Goal: Task Accomplishment & Management: Use online tool/utility

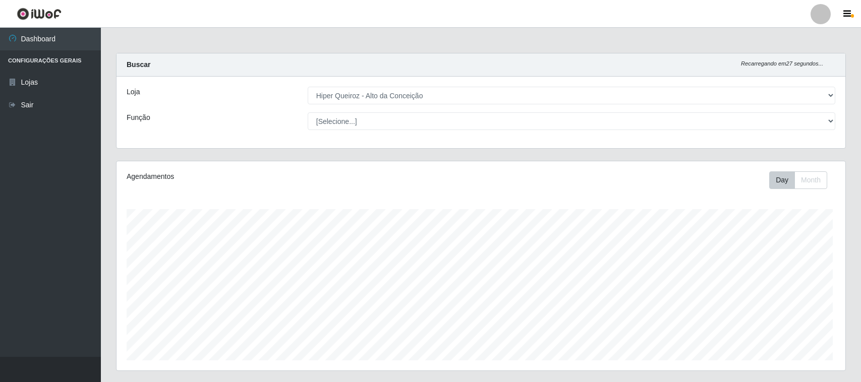
select select "515"
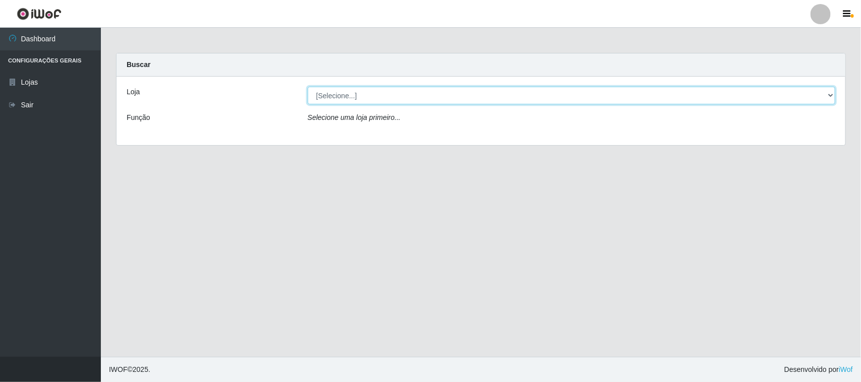
click at [396, 94] on select "[Selecione...] Hiper Queiroz - [GEOGRAPHIC_DATA][PERSON_NAME]" at bounding box center [572, 96] width 528 height 18
select select "515"
click at [308, 87] on select "[Selecione...] Hiper Queiroz - [GEOGRAPHIC_DATA][PERSON_NAME]" at bounding box center [572, 96] width 528 height 18
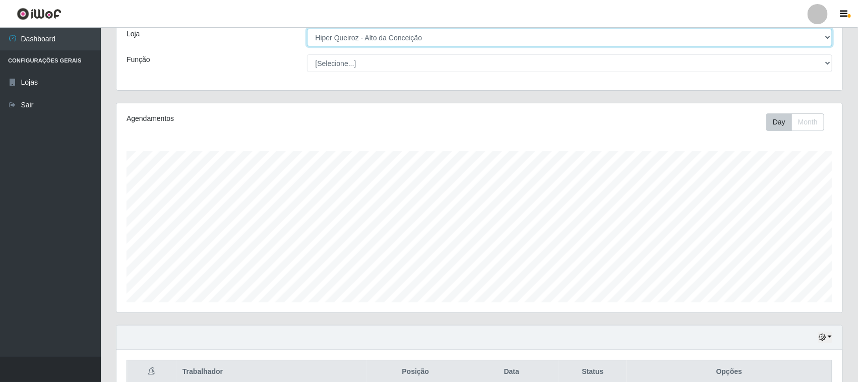
scroll to position [126, 0]
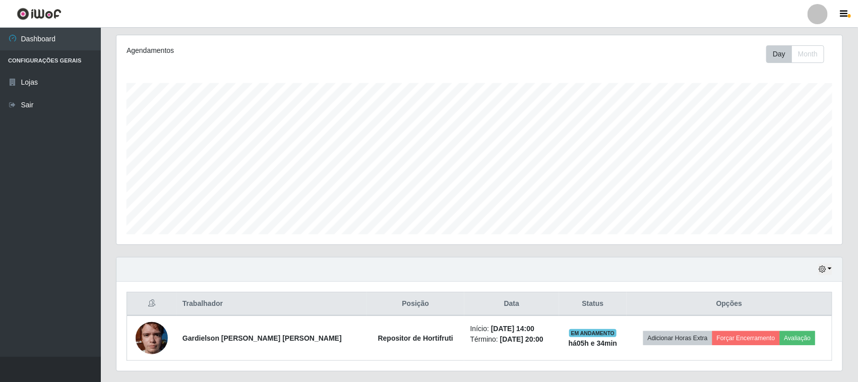
click at [818, 266] on div "Hoje 1 dia 3 dias 1 Semana Não encerrados" at bounding box center [480, 270] width 726 height 24
click at [819, 267] on button "button" at bounding box center [826, 270] width 14 height 12
click at [793, 212] on button "3 dias" at bounding box center [792, 210] width 80 height 21
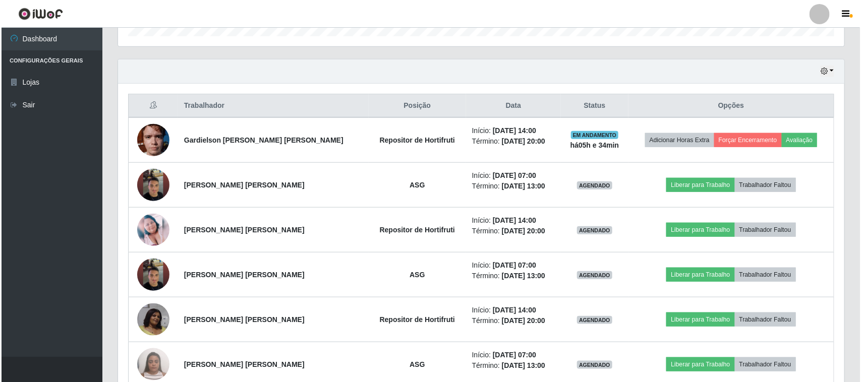
scroll to position [378, 0]
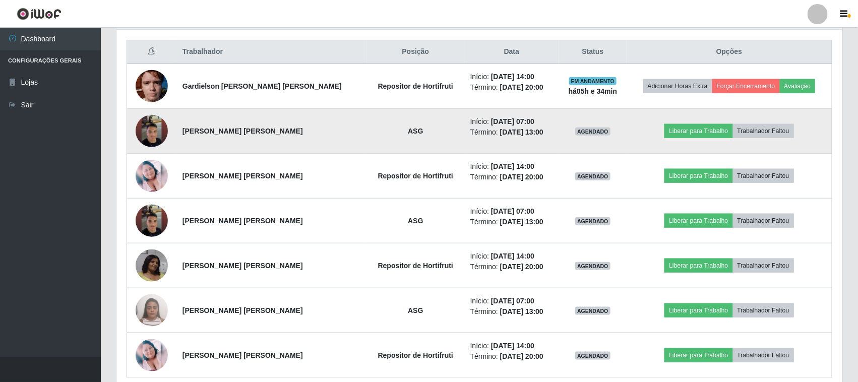
click at [159, 134] on img at bounding box center [152, 131] width 32 height 58
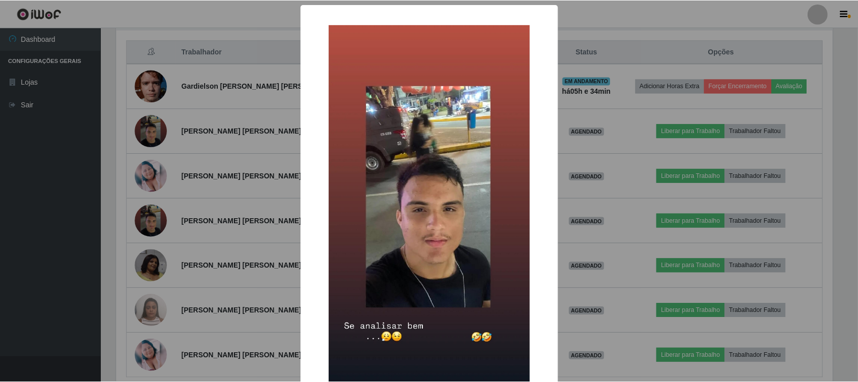
scroll to position [63, 0]
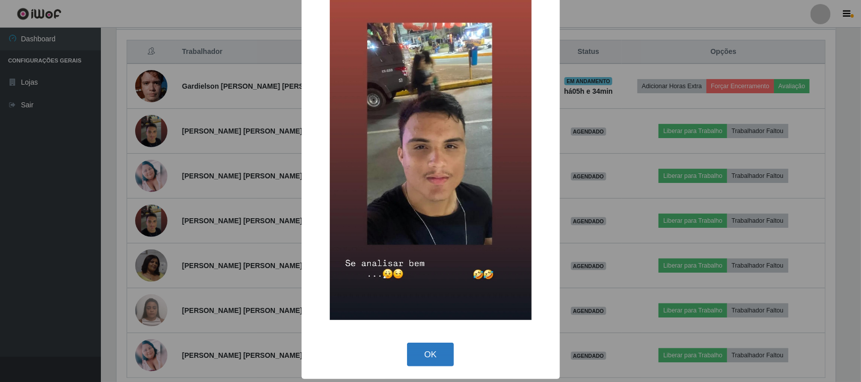
click at [430, 356] on button "OK" at bounding box center [430, 355] width 47 height 24
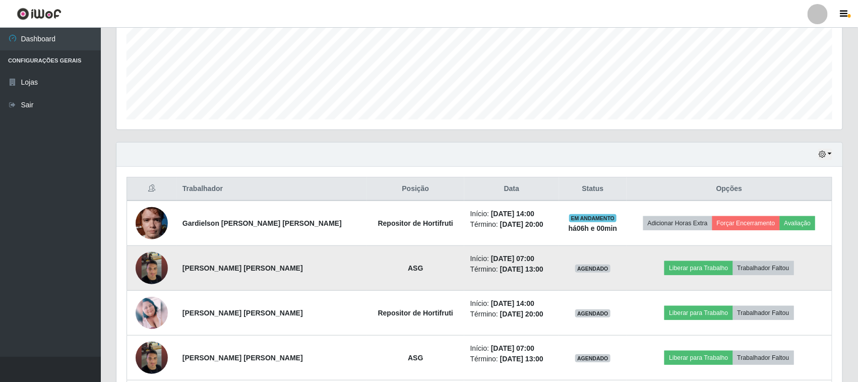
scroll to position [252, 0]
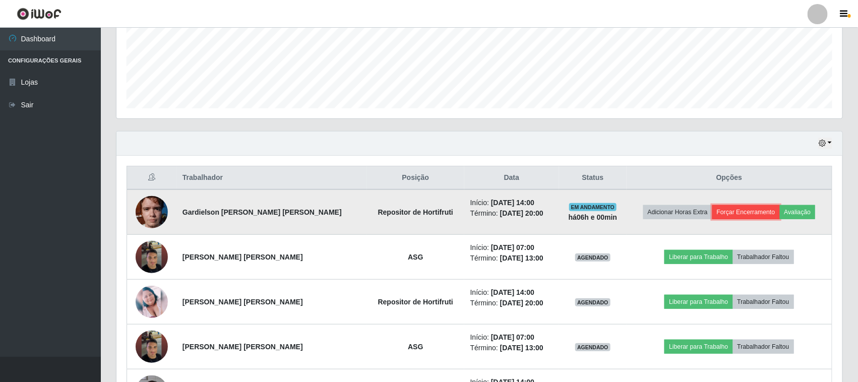
click at [733, 215] on button "Forçar Encerramento" at bounding box center [747, 212] width 68 height 14
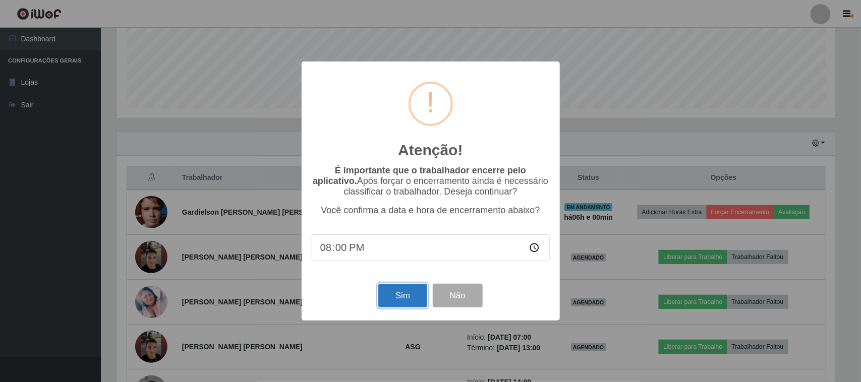
click at [392, 297] on button "Sim" at bounding box center [402, 296] width 49 height 24
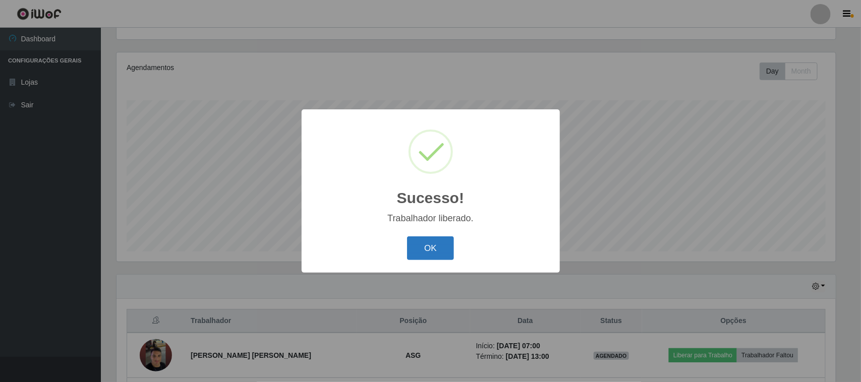
click at [428, 249] on button "OK" at bounding box center [430, 249] width 47 height 24
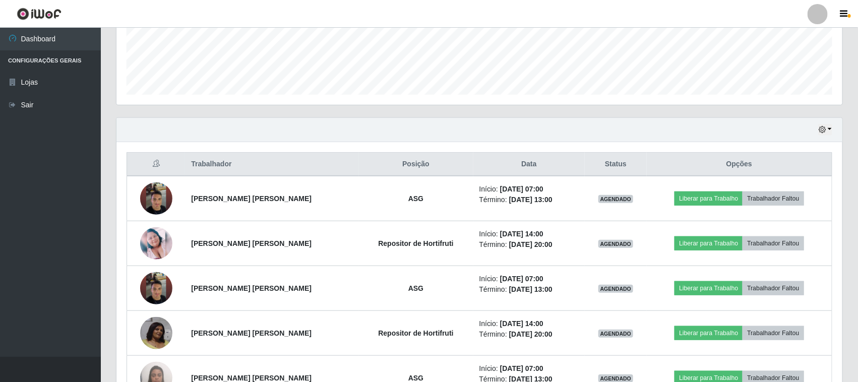
scroll to position [361, 0]
